Goal: Find specific page/section: Find specific page/section

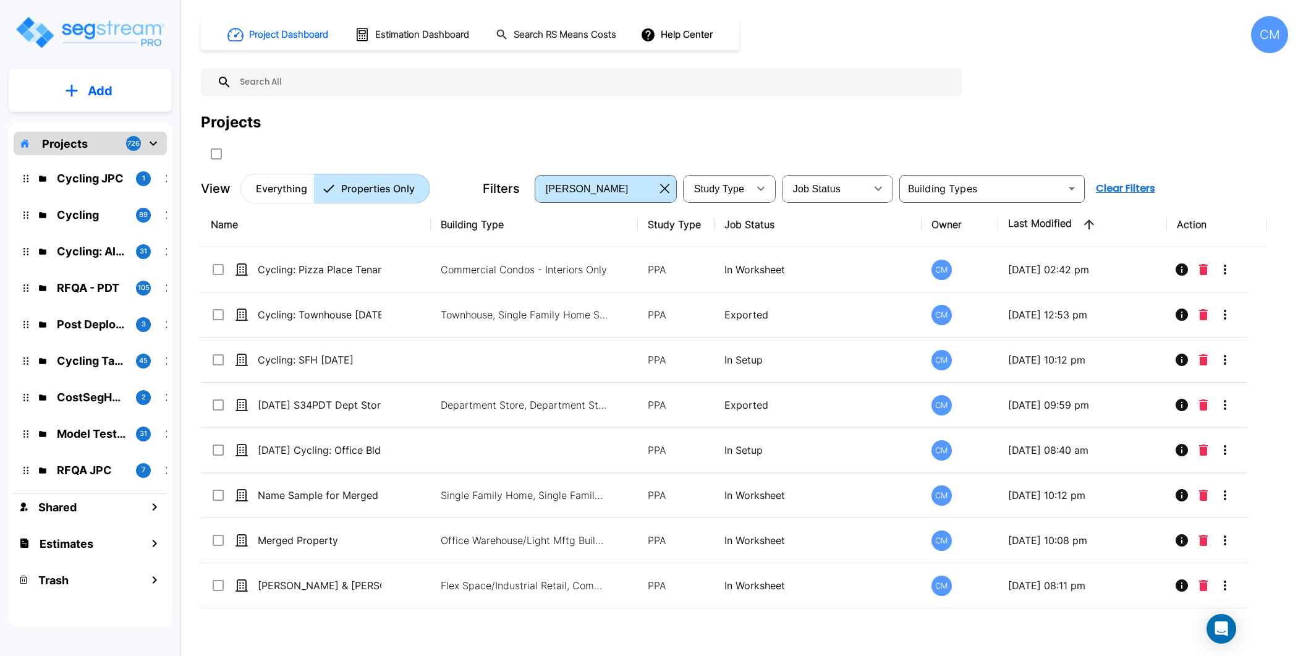
click at [356, 266] on p "Cycling: Pizza Place Tenant [DATE]" at bounding box center [320, 269] width 124 height 15
